Goal: Task Accomplishment & Management: Use online tool/utility

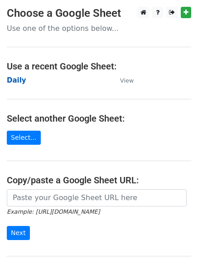
click at [10, 80] on strong "Daily" at bounding box center [17, 80] width 20 height 8
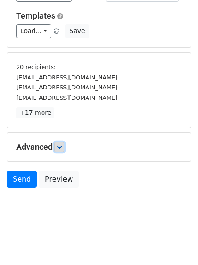
click at [62, 148] on icon at bounding box center [59, 146] width 5 height 5
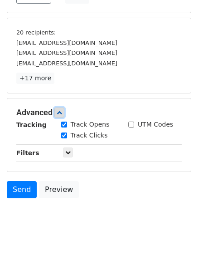
scroll to position [165, 0]
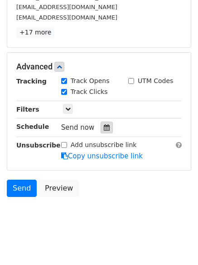
click at [104, 127] on icon at bounding box center [107, 127] width 6 height 6
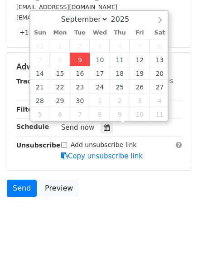
type input "2025-09-09 14:04"
type input "02"
type input "04"
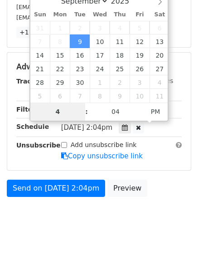
type input "4"
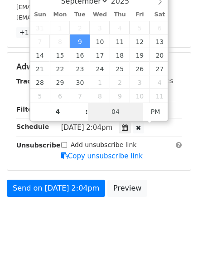
type input "2025-09-09 16:04"
type input "04"
type input "1"
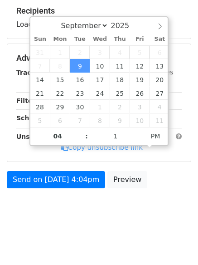
type input "2025-09-09 16:01"
click at [80, 241] on html "New Campaign Daily emails left: 50 Google Sheet: Daily Variables Copy/paste... …" at bounding box center [99, 63] width 198 height 406
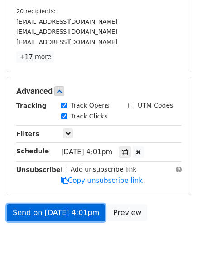
click at [60, 208] on link "Send on Sep 9 at 4:01pm" at bounding box center [56, 212] width 98 height 17
click at [53, 216] on link "Send on Sep 9 at 4:01pm" at bounding box center [56, 212] width 98 height 17
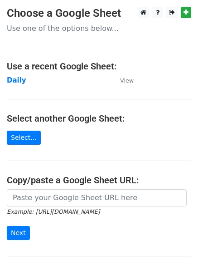
click at [94, 125] on main "Choose a Google Sheet Use one of the options below... Use a recent Google Sheet…" at bounding box center [99, 148] width 198 height 282
click at [18, 80] on strong "Daily" at bounding box center [17, 80] width 20 height 8
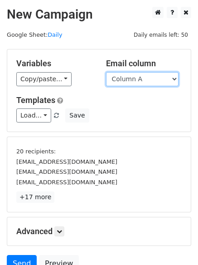
click at [137, 77] on select "Column A Column B Column C Column D Column E" at bounding box center [142, 79] width 73 height 14
select select "Column B"
click at [106, 72] on select "Column A Column B Column C Column D Column E" at bounding box center [142, 79] width 73 height 14
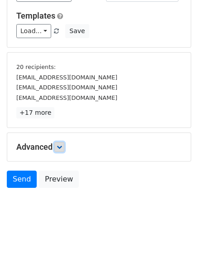
click at [59, 145] on icon at bounding box center [59, 146] width 5 height 5
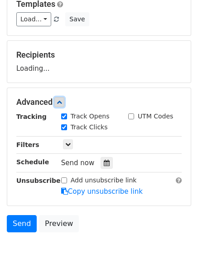
scroll to position [138, 0]
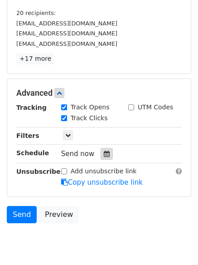
click at [104, 157] on icon at bounding box center [107, 154] width 6 height 6
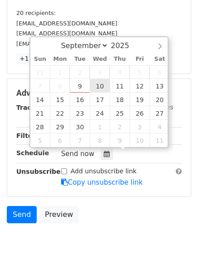
type input "2025-09-10 12:00"
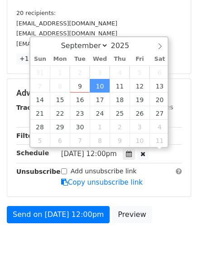
scroll to position [0, 0]
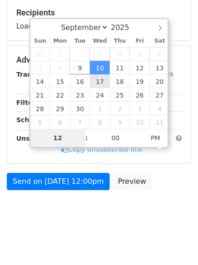
type input "5"
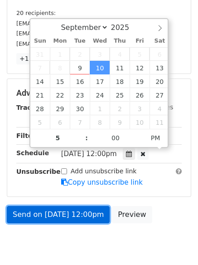
type input "2025-09-10 17:00"
click at [63, 213] on link "Send on Sep 10 at 12:00pm" at bounding box center [58, 214] width 103 height 17
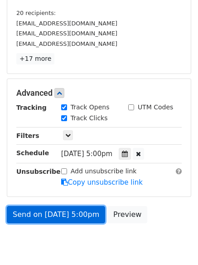
click at [62, 213] on link "Send on Sep 10 at 5:00pm" at bounding box center [56, 214] width 98 height 17
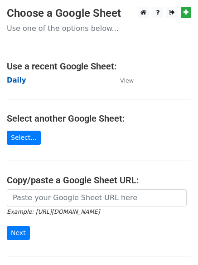
click at [8, 80] on strong "Daily" at bounding box center [17, 80] width 20 height 8
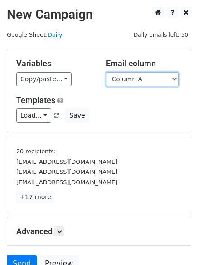
drag, startPoint x: 0, startPoint y: 0, endPoint x: 130, endPoint y: 78, distance: 152.1
click at [130, 78] on select "Column A Column B Column C Column D Column E" at bounding box center [142, 79] width 73 height 14
select select "Column C"
click at [106, 72] on select "Column A Column B Column C Column D Column E" at bounding box center [142, 79] width 73 height 14
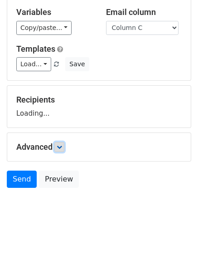
click at [62, 145] on icon at bounding box center [59, 146] width 5 height 5
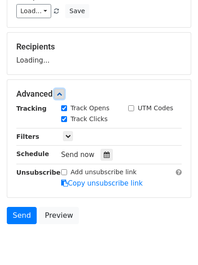
scroll to position [140, 0]
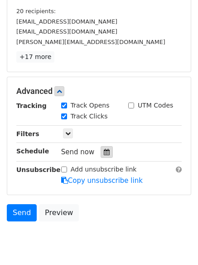
click at [104, 153] on icon at bounding box center [107, 152] width 6 height 6
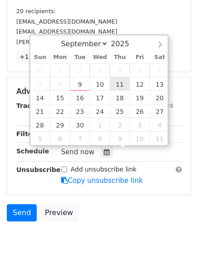
type input "2025-09-11 12:00"
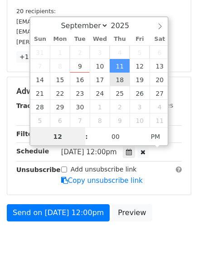
scroll to position [0, 0]
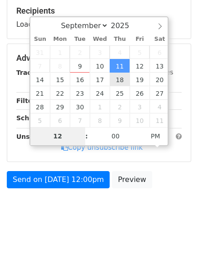
type input "6"
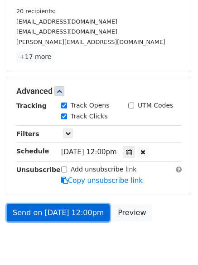
type input "2025-09-11 18:00"
click at [72, 208] on link "Send on Sep 11 at 12:00pm" at bounding box center [58, 212] width 103 height 17
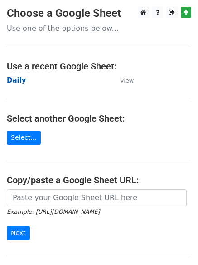
click at [10, 79] on strong "Daily" at bounding box center [17, 80] width 20 height 8
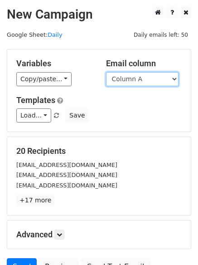
click at [160, 80] on select "Column A Column B Column C Column D Column E" at bounding box center [142, 79] width 73 height 14
select select "Column D"
click at [106, 72] on select "Column A Column B Column C Column D Column E" at bounding box center [142, 79] width 73 height 14
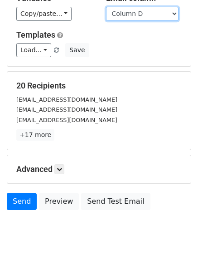
scroll to position [88, 0]
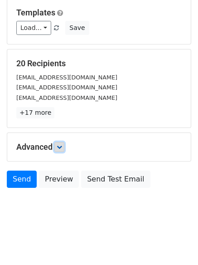
click at [62, 146] on icon at bounding box center [59, 146] width 5 height 5
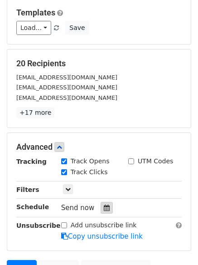
click at [104, 206] on icon at bounding box center [107, 208] width 6 height 6
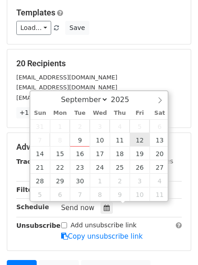
type input "2025-09-12 12:00"
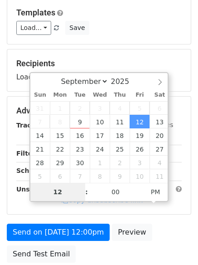
type input "7"
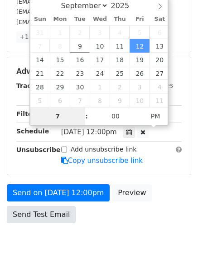
scroll to position [198, 0]
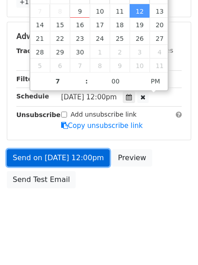
type input "2025-09-12 19:00"
click at [59, 154] on link "Send on Sep 12 at 12:00pm" at bounding box center [58, 157] width 103 height 17
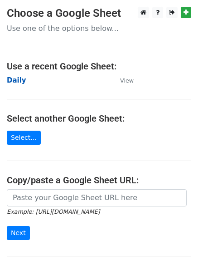
click at [15, 79] on strong "Daily" at bounding box center [17, 80] width 20 height 8
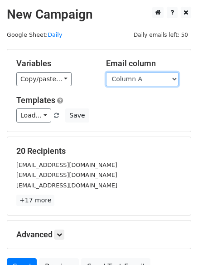
click at [142, 79] on select "Column A Column B Column C Column D Column E" at bounding box center [142, 79] width 73 height 14
select select "Column E"
click at [106, 72] on select "Column A Column B Column C Column D Column E" at bounding box center [142, 79] width 73 height 14
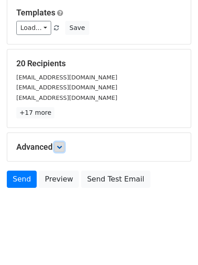
click at [59, 145] on link at bounding box center [59, 147] width 10 height 10
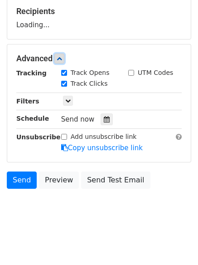
scroll to position [140, 0]
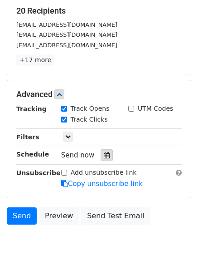
click at [105, 158] on icon at bounding box center [107, 155] width 6 height 6
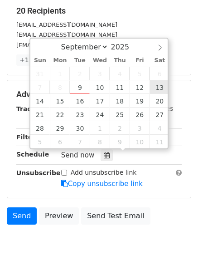
type input "[DATE] 12:00"
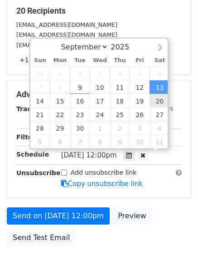
scroll to position [0, 0]
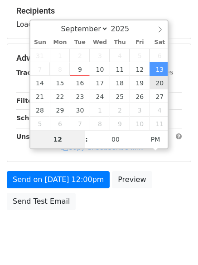
type input "8"
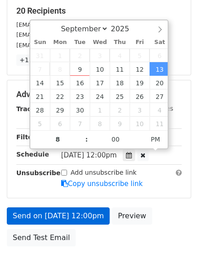
click at [61, 211] on link "Send on [DATE] 12:00pm" at bounding box center [58, 215] width 103 height 17
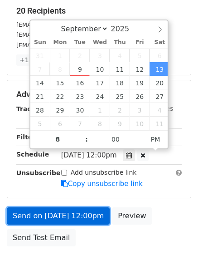
type input "[DATE] 20:00"
click at [61, 211] on link "Send on [DATE] 12:00pm" at bounding box center [58, 215] width 103 height 17
